Goal: Task Accomplishment & Management: Manage account settings

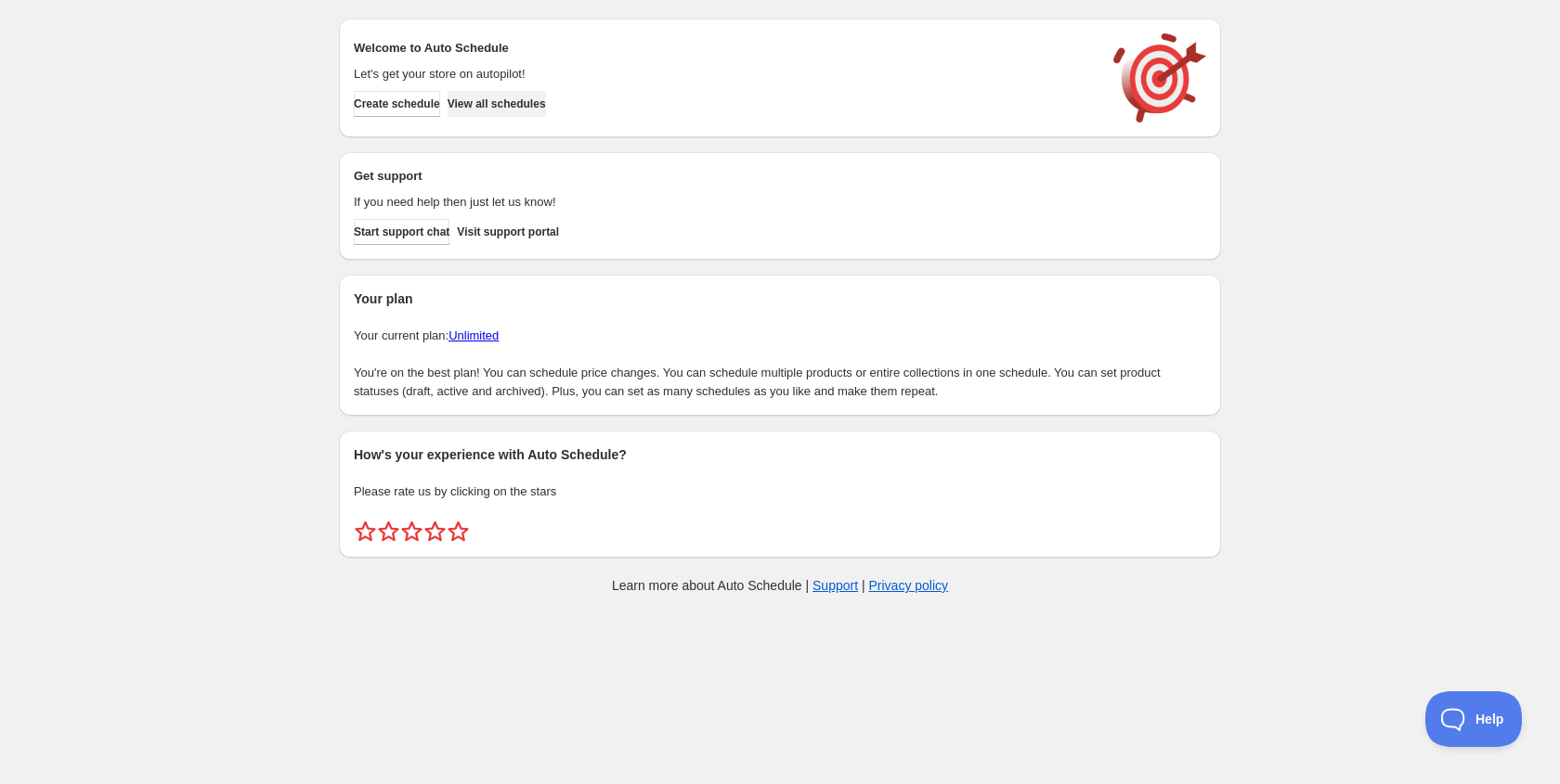
click at [523, 112] on button "View all schedules" at bounding box center [496, 104] width 98 height 26
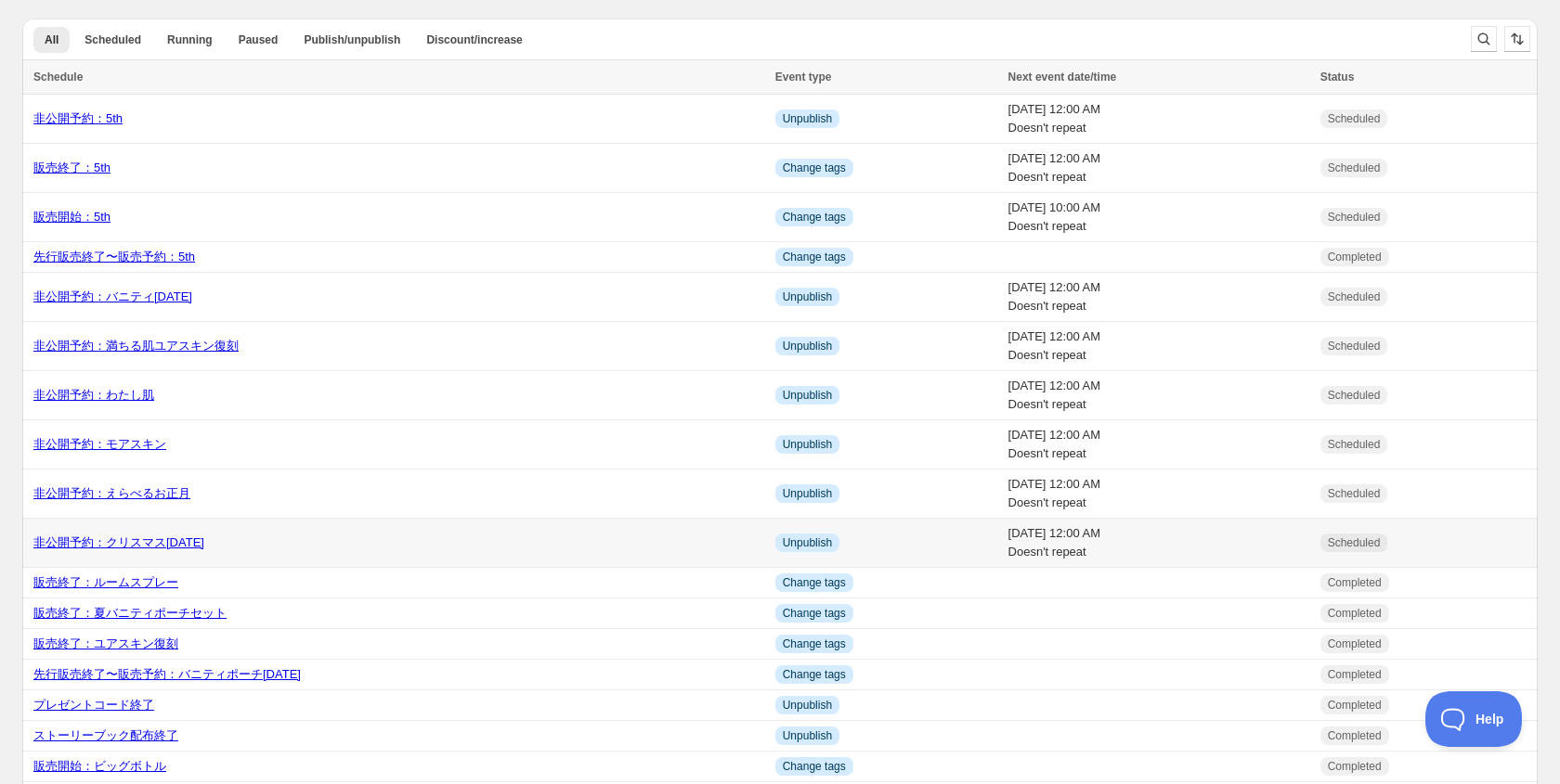
click at [124, 547] on link "非公開予約：クリスマス[DATE]" at bounding box center [119, 543] width 171 height 14
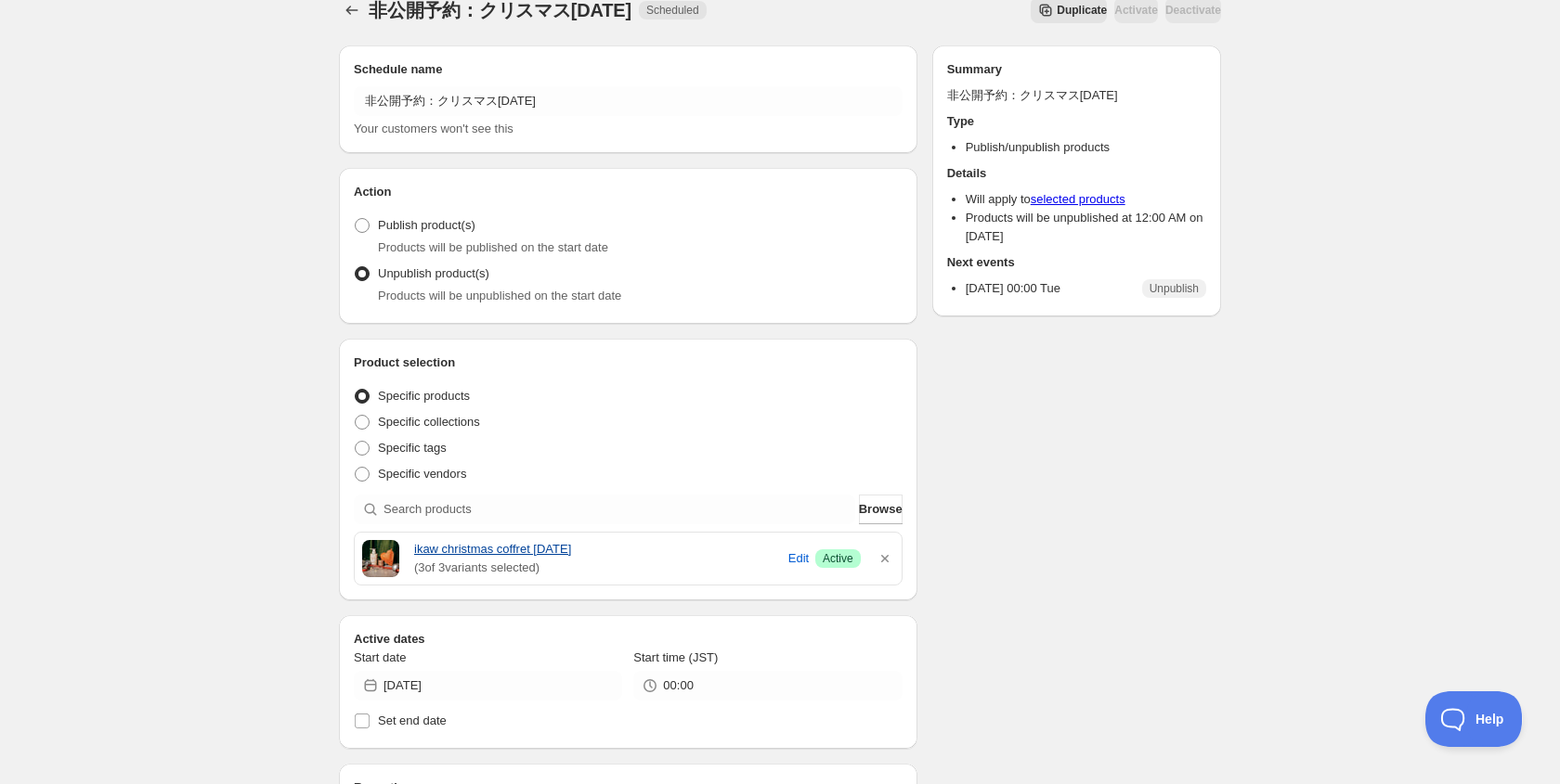
scroll to position [23, 0]
click at [353, 12] on icon "Schedules" at bounding box center [352, 12] width 12 height 9
